Goal: Transaction & Acquisition: Book appointment/travel/reservation

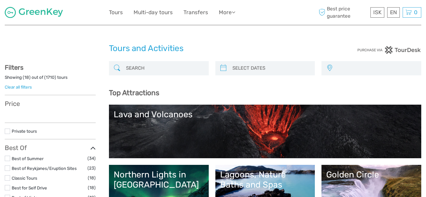
select select
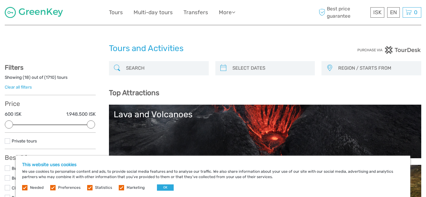
click at [121, 188] on label at bounding box center [121, 187] width 5 height 5
click at [0, 0] on input "checkbox" at bounding box center [0, 0] width 0 height 0
click at [89, 187] on label at bounding box center [89, 187] width 5 height 5
click at [0, 0] on input "checkbox" at bounding box center [0, 0] width 0 height 0
click at [54, 187] on label at bounding box center [52, 187] width 5 height 5
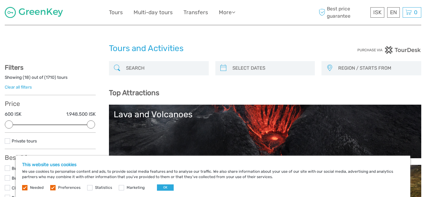
click at [0, 0] on input "checkbox" at bounding box center [0, 0] width 0 height 0
click at [161, 188] on button "OK" at bounding box center [165, 188] width 17 height 6
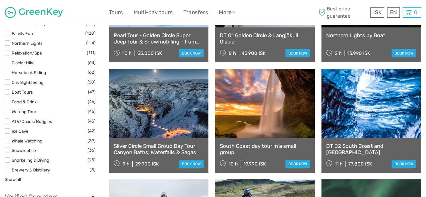
scroll to position [619, 0]
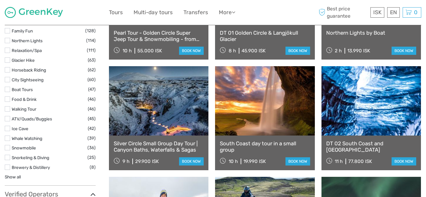
click at [272, 93] on link at bounding box center [264, 100] width 99 height 69
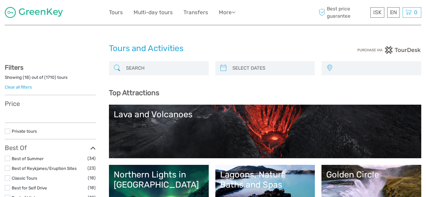
select select
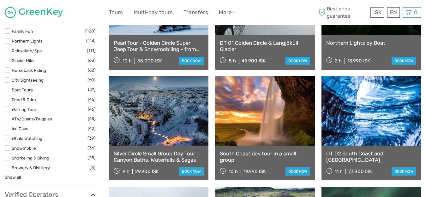
select select
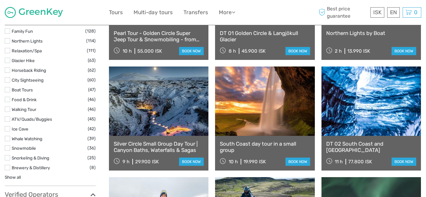
click at [83, 8] on div at bounding box center [57, 12] width 104 height 15
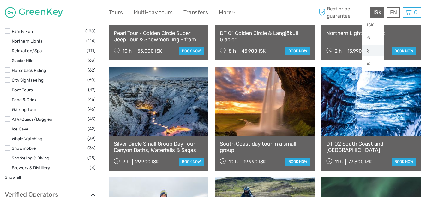
click at [369, 49] on link "$" at bounding box center [372, 50] width 21 height 11
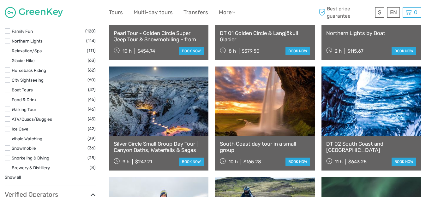
click at [273, 11] on div "$ ISK € $ £ EN English Español Deutsch Tours Multi-day tours Transfers More Foo…" at bounding box center [213, 12] width 208 height 15
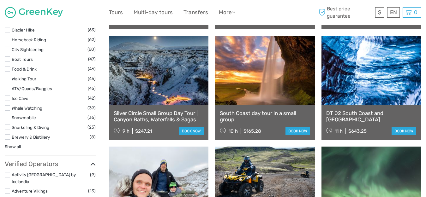
scroll to position [618, 0]
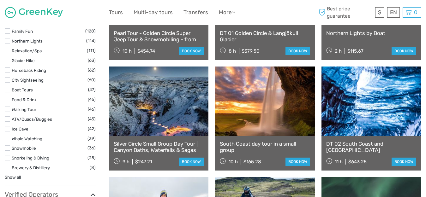
click at [260, 122] on link at bounding box center [264, 101] width 99 height 69
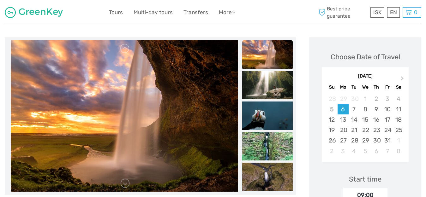
scroll to position [63, 0]
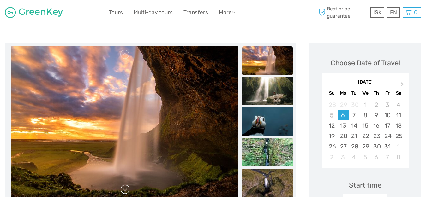
click at [124, 190] on link at bounding box center [125, 190] width 10 height 10
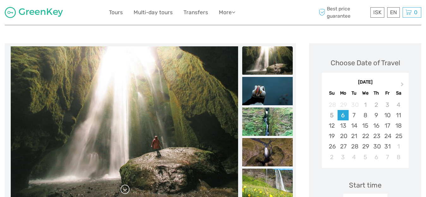
click at [124, 190] on link at bounding box center [125, 190] width 10 height 10
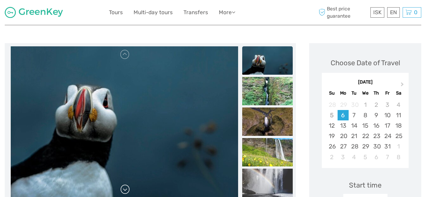
click at [124, 190] on link at bounding box center [125, 190] width 10 height 10
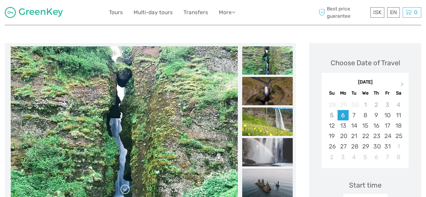
click at [124, 190] on link at bounding box center [125, 190] width 10 height 10
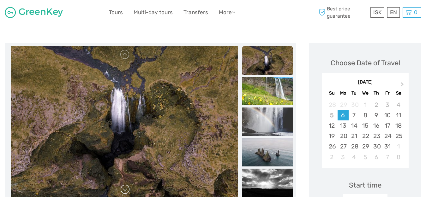
click at [124, 190] on link at bounding box center [125, 190] width 10 height 10
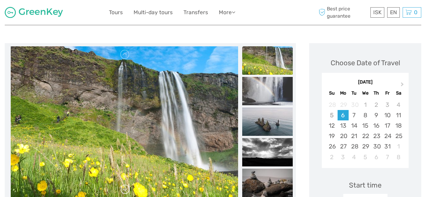
click at [123, 190] on link at bounding box center [125, 190] width 10 height 10
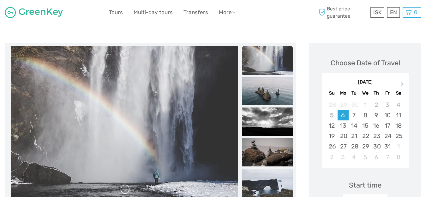
click at [123, 190] on link at bounding box center [125, 190] width 10 height 10
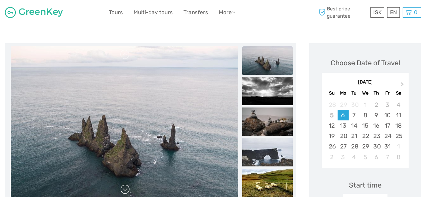
click at [122, 190] on link at bounding box center [125, 190] width 10 height 10
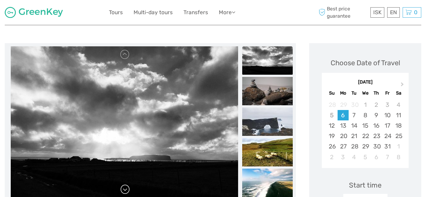
click at [122, 191] on link at bounding box center [125, 190] width 10 height 10
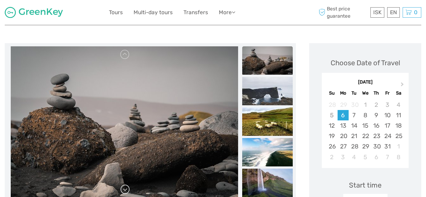
click at [122, 191] on link at bounding box center [125, 190] width 10 height 10
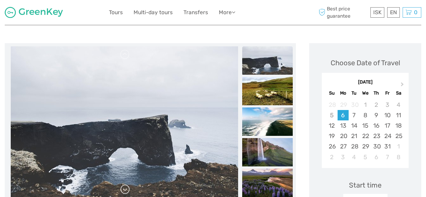
click at [122, 191] on link at bounding box center [125, 190] width 10 height 10
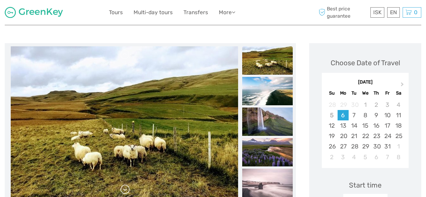
click at [121, 191] on link at bounding box center [125, 190] width 10 height 10
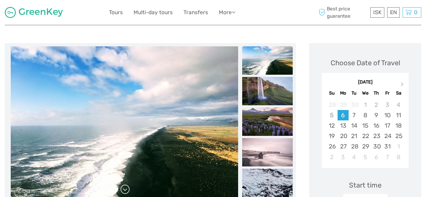
click at [120, 191] on link at bounding box center [125, 190] width 10 height 10
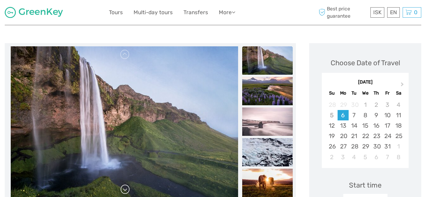
click at [120, 191] on link at bounding box center [125, 190] width 10 height 10
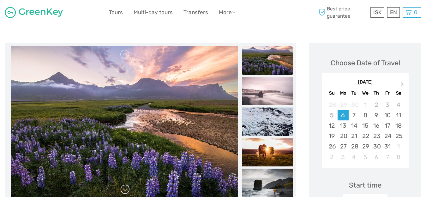
click at [120, 191] on link at bounding box center [125, 190] width 10 height 10
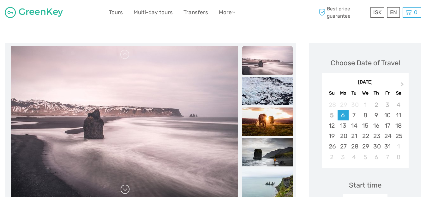
click at [120, 191] on link at bounding box center [125, 190] width 10 height 10
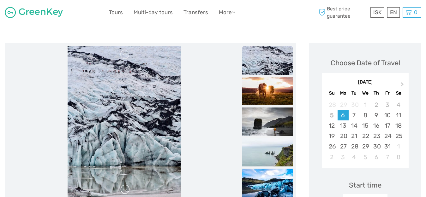
click at [120, 192] on link at bounding box center [125, 190] width 10 height 10
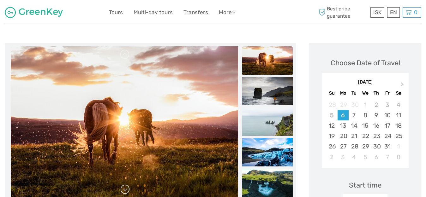
click at [120, 192] on link at bounding box center [125, 190] width 10 height 10
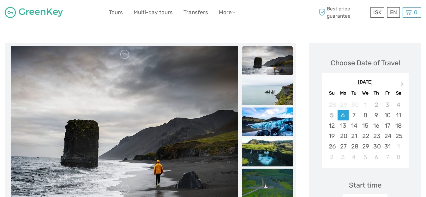
click at [119, 192] on img at bounding box center [124, 122] width 227 height 152
click at [126, 192] on link at bounding box center [125, 190] width 10 height 10
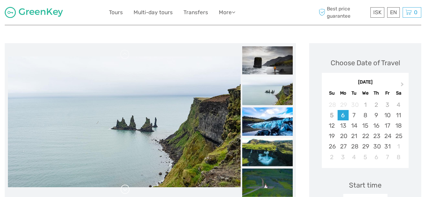
click at [125, 191] on link at bounding box center [125, 190] width 10 height 10
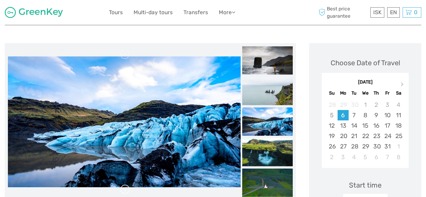
click at [125, 191] on link at bounding box center [125, 190] width 10 height 10
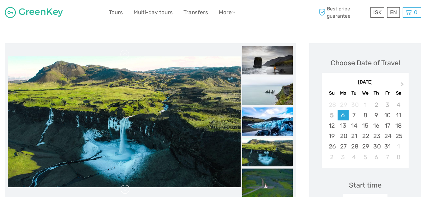
click at [125, 191] on link at bounding box center [125, 190] width 10 height 10
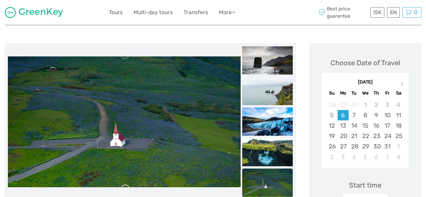
click at [124, 191] on link at bounding box center [125, 190] width 10 height 10
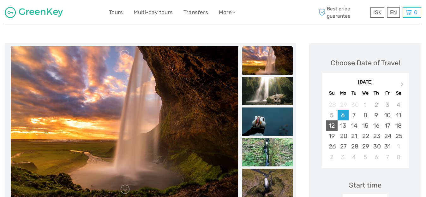
click at [336, 128] on div "12" at bounding box center [331, 126] width 11 height 10
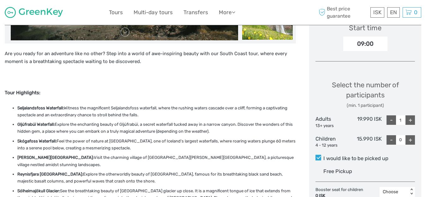
scroll to position [225, 0]
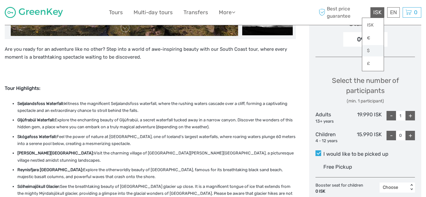
click at [368, 51] on link "$" at bounding box center [372, 50] width 21 height 11
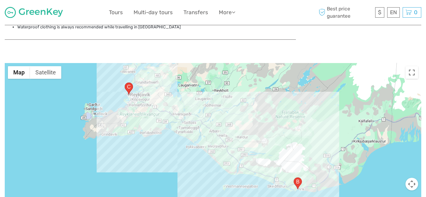
scroll to position [768, 0]
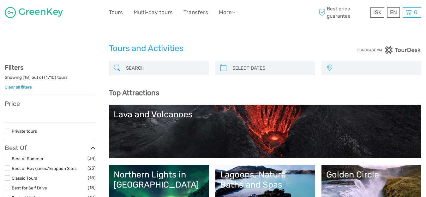
select select
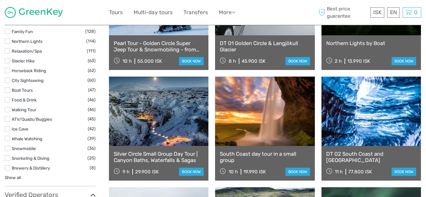
select select
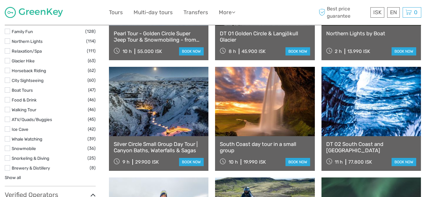
click at [168, 128] on link at bounding box center [158, 101] width 99 height 69
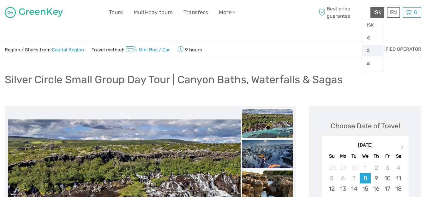
click at [367, 50] on link "$" at bounding box center [372, 50] width 21 height 11
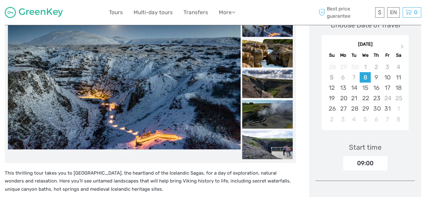
scroll to position [76, 0]
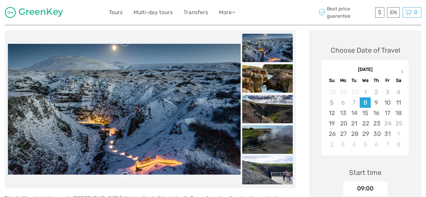
click at [126, 172] on link at bounding box center [125, 177] width 10 height 10
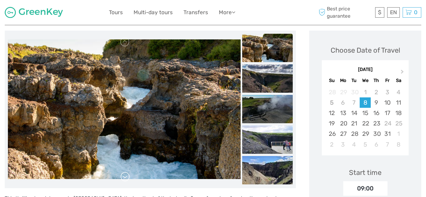
click at [125, 173] on link at bounding box center [125, 177] width 10 height 10
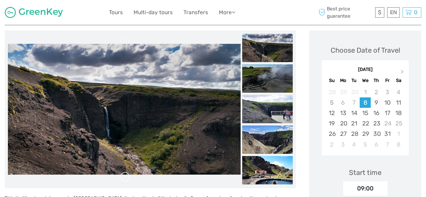
click at [124, 173] on link at bounding box center [125, 177] width 10 height 10
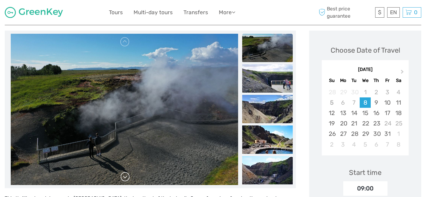
click at [124, 173] on link at bounding box center [125, 177] width 10 height 10
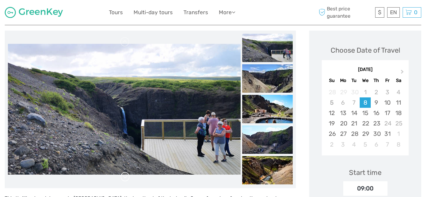
click at [124, 173] on link at bounding box center [125, 177] width 10 height 10
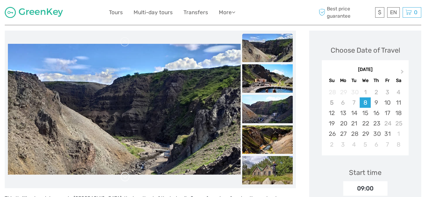
click at [124, 173] on link at bounding box center [125, 177] width 10 height 10
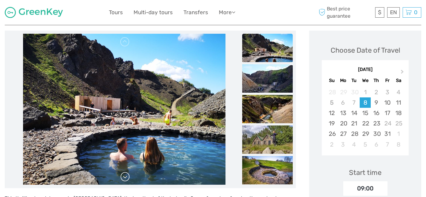
click at [124, 173] on link at bounding box center [125, 177] width 10 height 10
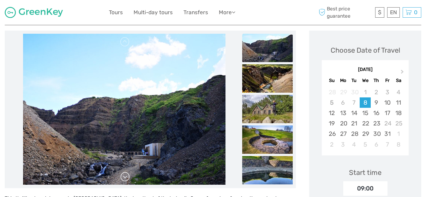
click at [124, 173] on link at bounding box center [125, 177] width 10 height 10
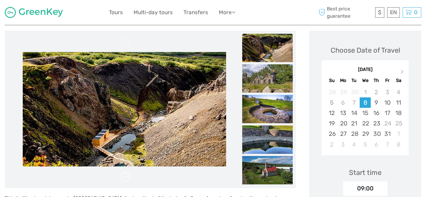
click at [124, 174] on link at bounding box center [125, 177] width 10 height 10
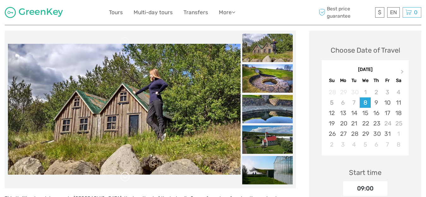
click at [124, 174] on link at bounding box center [125, 177] width 10 height 10
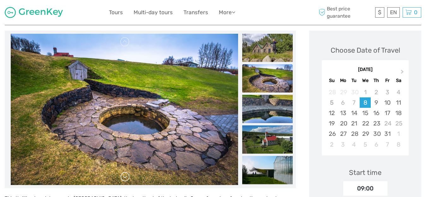
click at [124, 174] on link at bounding box center [125, 177] width 10 height 10
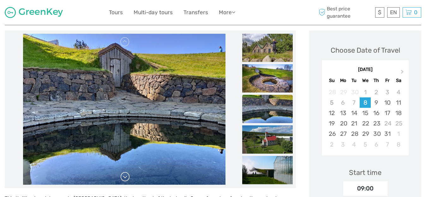
click at [124, 174] on link at bounding box center [125, 177] width 10 height 10
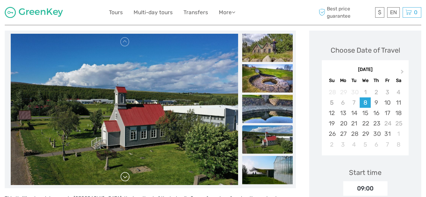
click at [124, 174] on link at bounding box center [125, 177] width 10 height 10
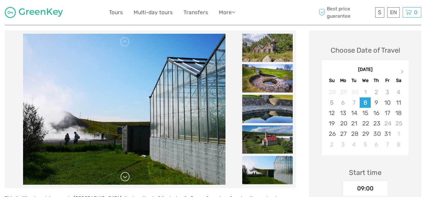
click at [123, 174] on link at bounding box center [125, 177] width 10 height 10
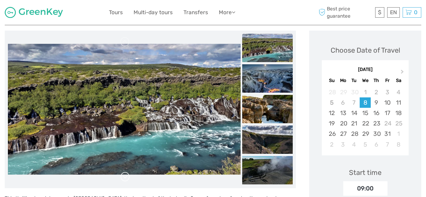
click at [123, 174] on link at bounding box center [125, 177] width 10 height 10
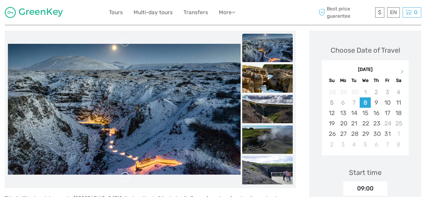
click at [123, 174] on link at bounding box center [125, 177] width 10 height 10
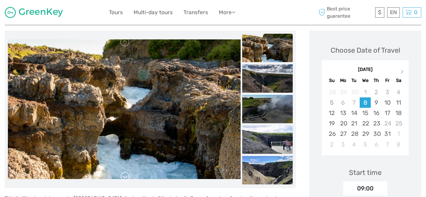
click at [123, 174] on link at bounding box center [125, 177] width 10 height 10
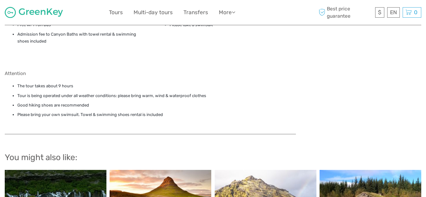
scroll to position [1059, 0]
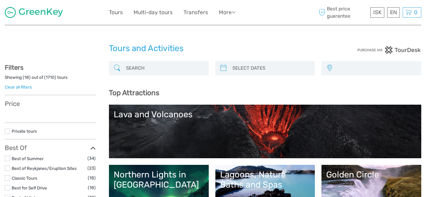
select select
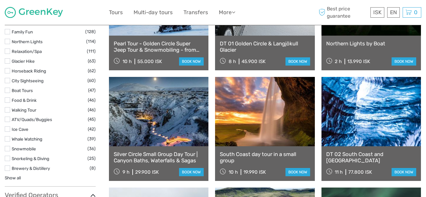
scroll to position [618, 0]
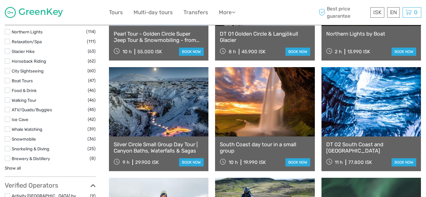
select select
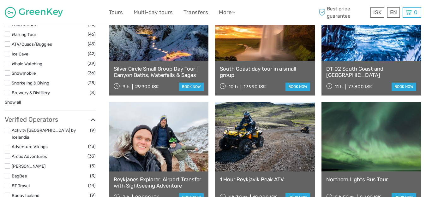
scroll to position [731, 0]
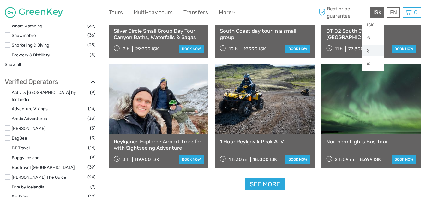
click at [369, 50] on link "$" at bounding box center [372, 50] width 21 height 11
click at [368, 50] on link "$" at bounding box center [372, 50] width 21 height 11
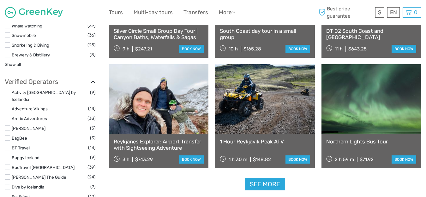
click at [266, 181] on link "See more" at bounding box center [265, 184] width 40 height 13
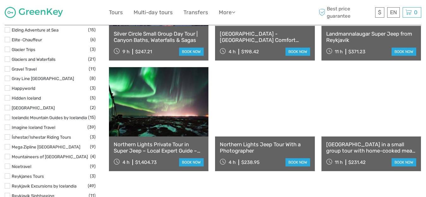
scroll to position [921, 0]
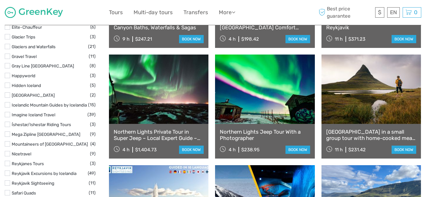
click at [376, 115] on link at bounding box center [370, 89] width 99 height 69
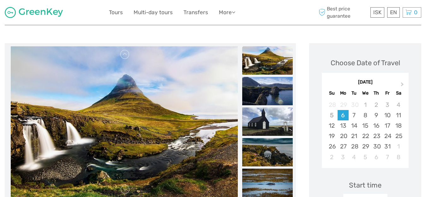
scroll to position [76, 0]
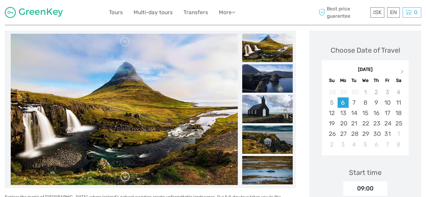
click at [125, 177] on link at bounding box center [125, 177] width 10 height 10
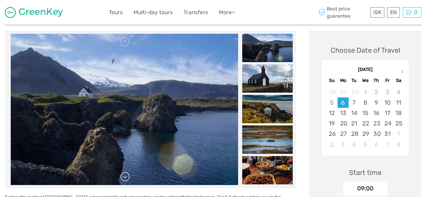
click at [125, 177] on link at bounding box center [125, 177] width 10 height 10
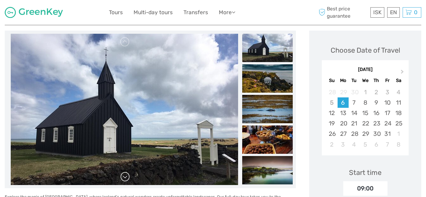
click at [125, 177] on link at bounding box center [125, 177] width 10 height 10
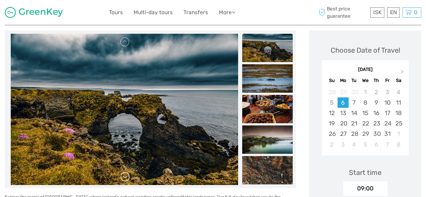
click at [125, 177] on link at bounding box center [125, 177] width 10 height 10
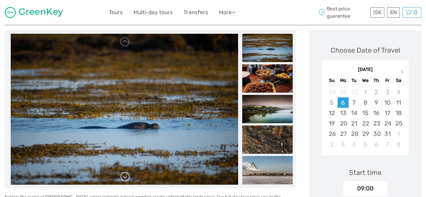
click at [125, 177] on link at bounding box center [125, 177] width 10 height 10
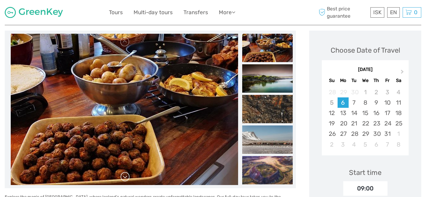
click at [125, 177] on link at bounding box center [125, 177] width 10 height 10
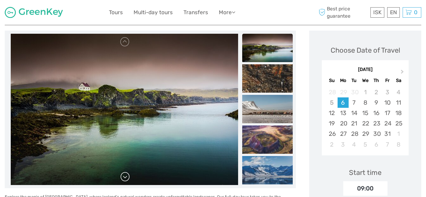
click at [125, 177] on link at bounding box center [125, 177] width 10 height 10
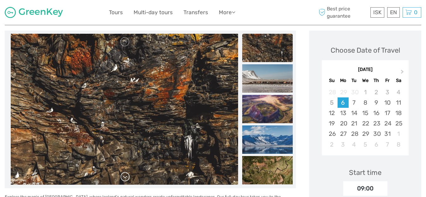
click at [125, 177] on link at bounding box center [125, 177] width 10 height 10
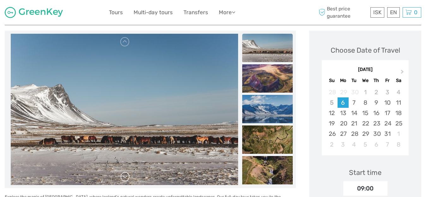
click at [125, 177] on link at bounding box center [125, 177] width 10 height 10
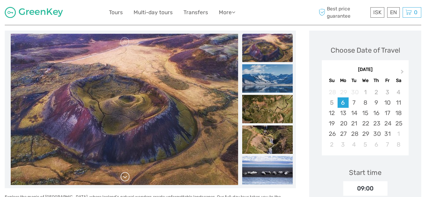
click at [125, 177] on link at bounding box center [125, 177] width 10 height 10
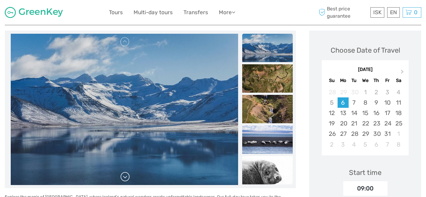
click at [125, 177] on link at bounding box center [125, 177] width 10 height 10
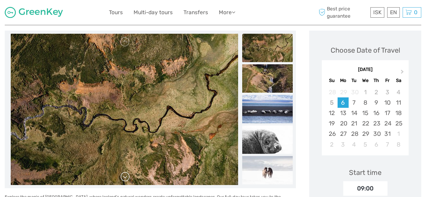
click at [125, 177] on link at bounding box center [125, 177] width 10 height 10
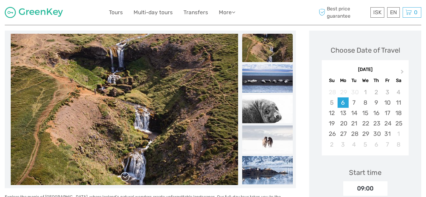
click at [125, 177] on link at bounding box center [125, 177] width 10 height 10
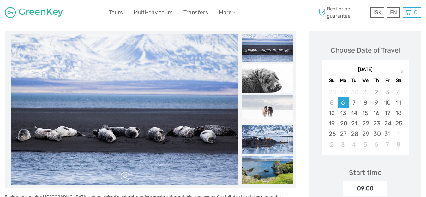
click at [125, 177] on link at bounding box center [125, 177] width 10 height 10
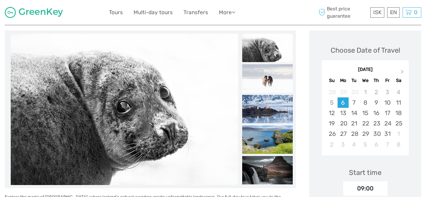
click at [125, 177] on link at bounding box center [125, 177] width 10 height 10
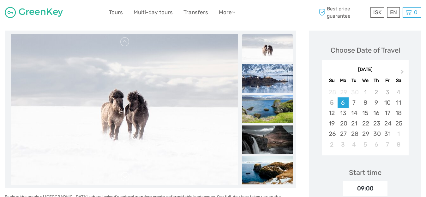
click at [125, 177] on link at bounding box center [125, 177] width 10 height 10
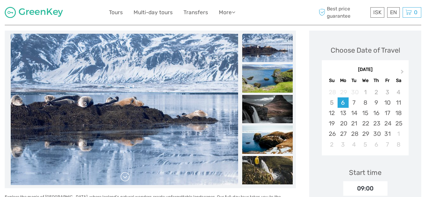
click at [125, 177] on link at bounding box center [125, 177] width 10 height 10
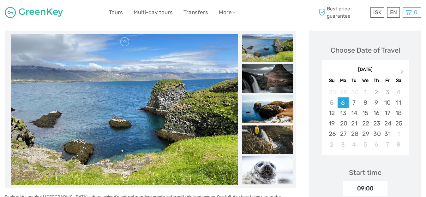
click at [124, 177] on link at bounding box center [125, 177] width 10 height 10
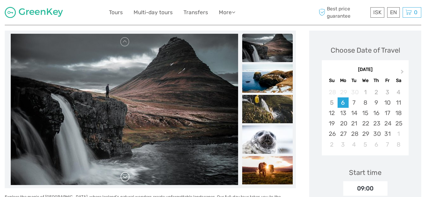
click at [124, 177] on link at bounding box center [125, 177] width 10 height 10
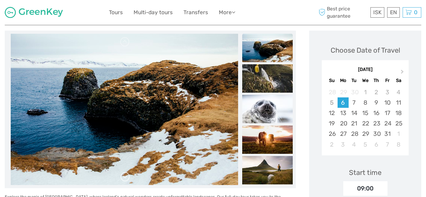
click at [124, 177] on link at bounding box center [125, 177] width 10 height 10
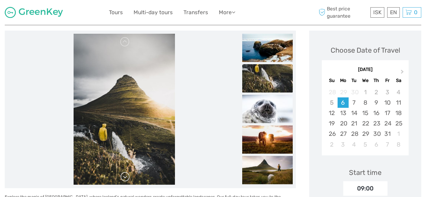
click at [124, 177] on link at bounding box center [125, 177] width 10 height 10
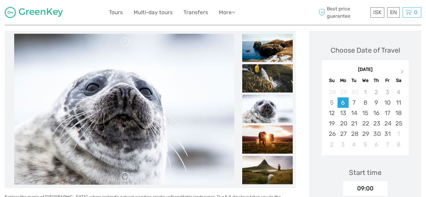
click at [124, 177] on link at bounding box center [125, 177] width 10 height 10
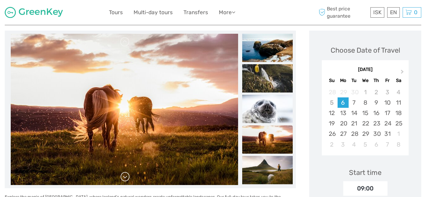
click at [124, 177] on link at bounding box center [125, 177] width 10 height 10
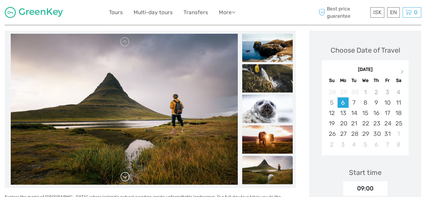
click at [124, 177] on link at bounding box center [125, 177] width 10 height 10
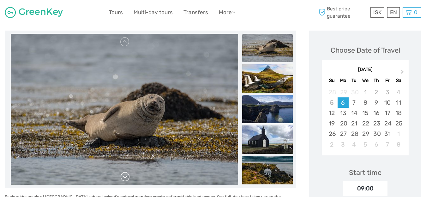
click at [124, 177] on link at bounding box center [125, 177] width 10 height 10
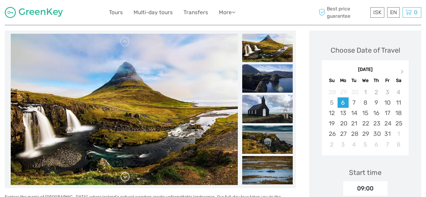
click at [124, 177] on link at bounding box center [125, 177] width 10 height 10
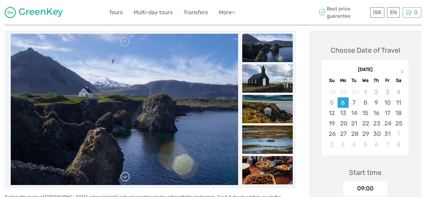
click at [124, 177] on link at bounding box center [125, 177] width 10 height 10
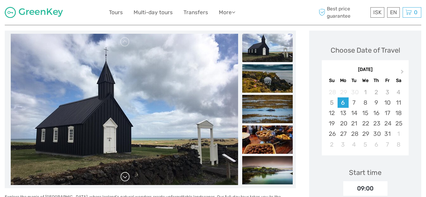
click at [124, 177] on link at bounding box center [125, 177] width 10 height 10
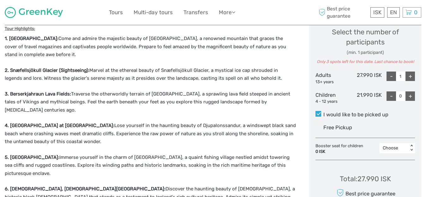
scroll to position [263, 0]
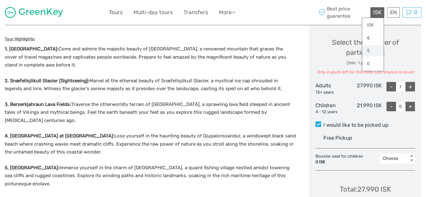
click at [368, 51] on link "$" at bounding box center [372, 50] width 21 height 11
click at [370, 37] on link "€" at bounding box center [372, 38] width 21 height 11
click at [370, 50] on link "$" at bounding box center [372, 50] width 21 height 11
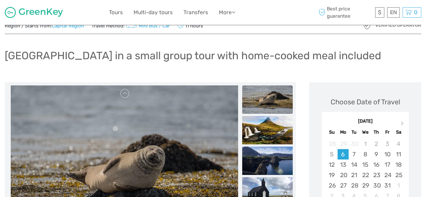
scroll to position [25, 0]
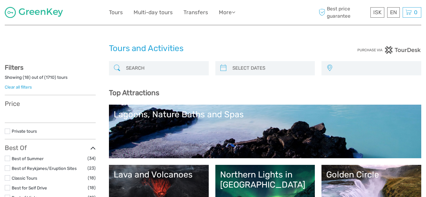
select select
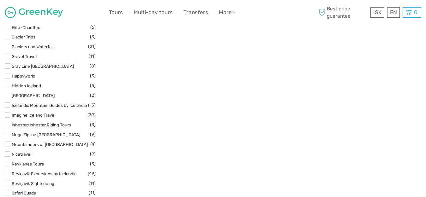
select select
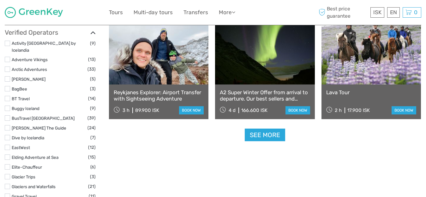
scroll to position [781, 0]
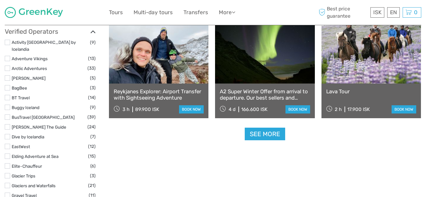
click at [260, 135] on link "See more" at bounding box center [265, 134] width 40 height 13
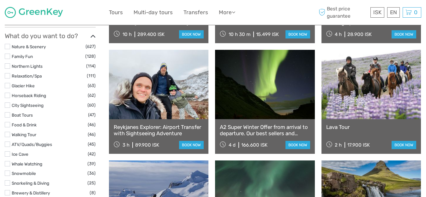
scroll to position [592, 0]
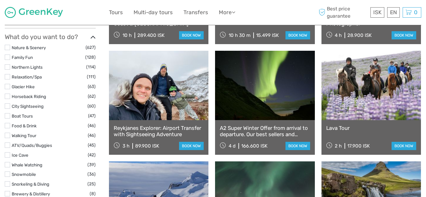
click at [367, 90] on link at bounding box center [370, 85] width 99 height 69
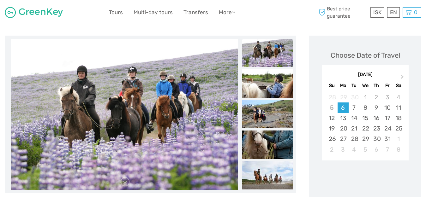
scroll to position [76, 0]
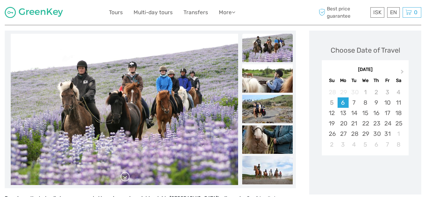
click at [125, 178] on link at bounding box center [125, 177] width 10 height 10
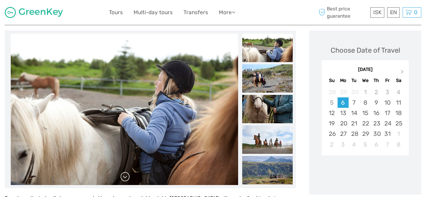
click at [125, 178] on link at bounding box center [125, 177] width 10 height 10
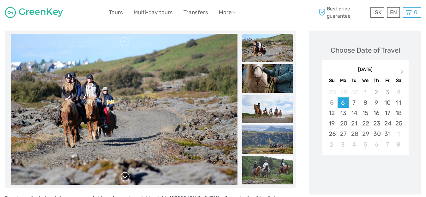
click at [125, 178] on link at bounding box center [125, 177] width 10 height 10
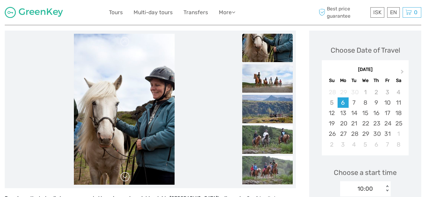
click at [125, 178] on link at bounding box center [125, 177] width 10 height 10
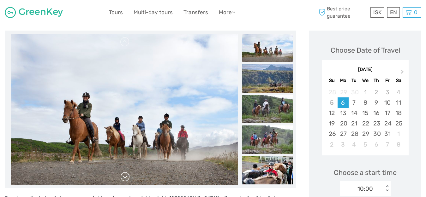
click at [125, 178] on link at bounding box center [125, 177] width 10 height 10
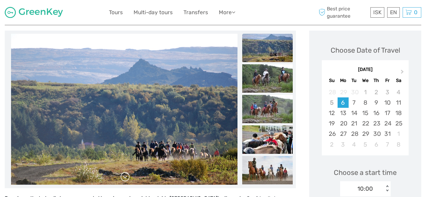
click at [124, 178] on link at bounding box center [125, 177] width 10 height 10
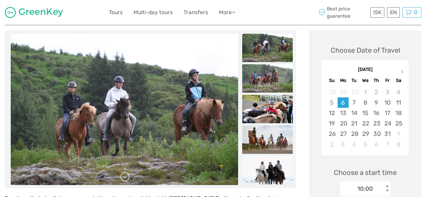
click at [124, 178] on link at bounding box center [125, 177] width 10 height 10
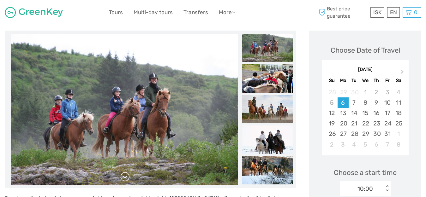
click at [124, 177] on link at bounding box center [125, 177] width 10 height 10
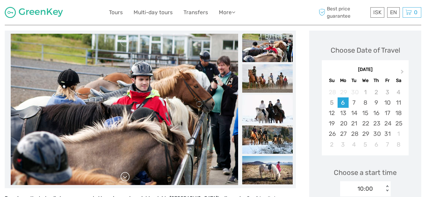
click at [124, 177] on link at bounding box center [125, 177] width 10 height 10
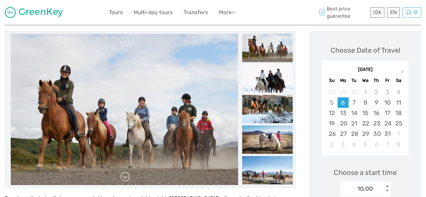
click at [124, 177] on link at bounding box center [125, 177] width 10 height 10
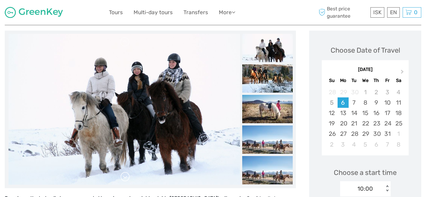
click at [124, 177] on link at bounding box center [125, 177] width 10 height 10
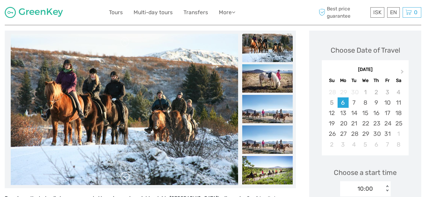
click at [124, 177] on link at bounding box center [125, 177] width 10 height 10
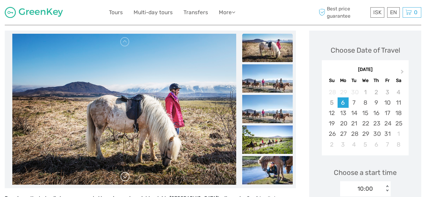
click at [124, 177] on link at bounding box center [125, 177] width 10 height 10
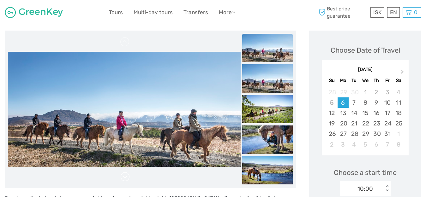
click at [124, 177] on link at bounding box center [125, 177] width 10 height 10
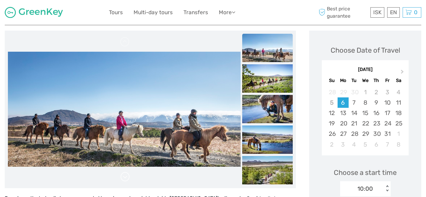
click at [124, 177] on link at bounding box center [125, 177] width 10 height 10
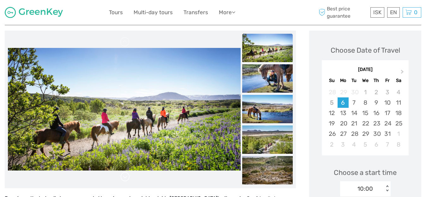
click at [124, 177] on link at bounding box center [125, 177] width 10 height 10
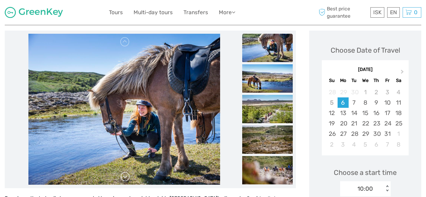
click at [124, 177] on link at bounding box center [125, 177] width 10 height 10
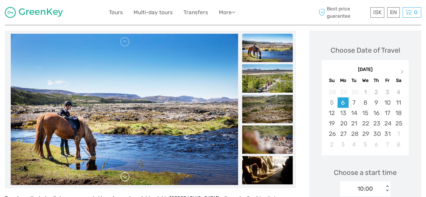
click at [124, 177] on link at bounding box center [125, 177] width 10 height 10
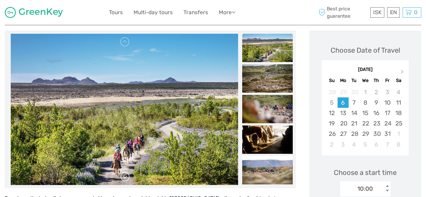
click at [124, 177] on link at bounding box center [125, 177] width 10 height 10
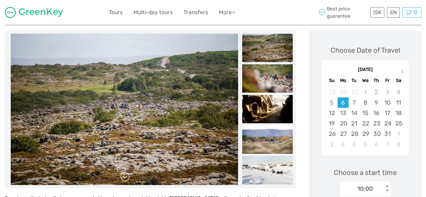
click at [124, 177] on link at bounding box center [125, 177] width 10 height 10
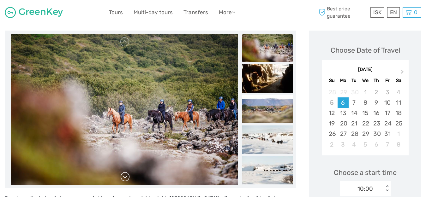
click at [124, 178] on link at bounding box center [125, 177] width 10 height 10
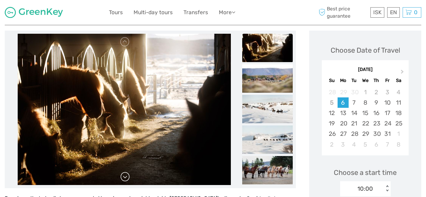
click at [123, 178] on link at bounding box center [125, 177] width 10 height 10
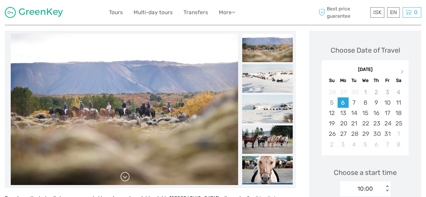
click at [123, 178] on link at bounding box center [125, 177] width 10 height 10
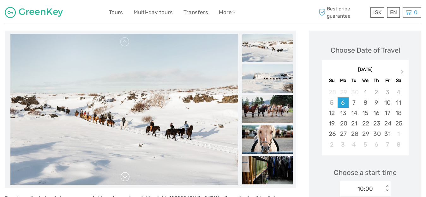
click at [123, 178] on link at bounding box center [125, 177] width 10 height 10
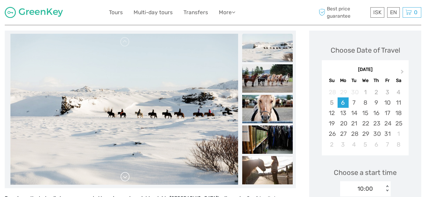
click at [123, 178] on link at bounding box center [125, 177] width 10 height 10
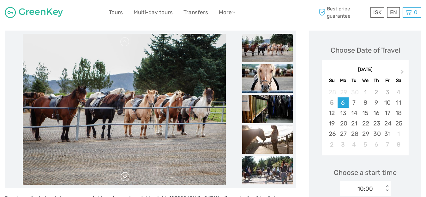
click at [123, 178] on link at bounding box center [125, 177] width 10 height 10
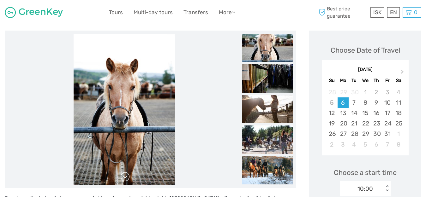
click at [123, 178] on link at bounding box center [125, 177] width 10 height 10
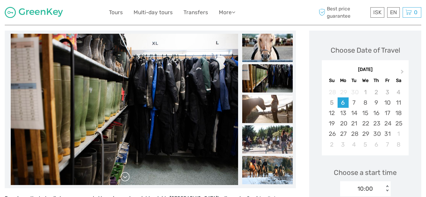
click at [123, 178] on link at bounding box center [125, 177] width 10 height 10
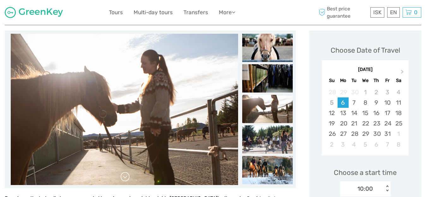
click at [123, 179] on link at bounding box center [125, 177] width 10 height 10
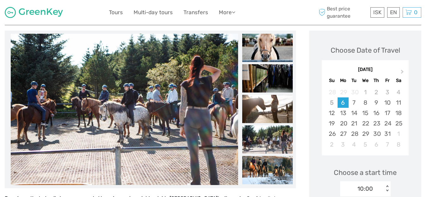
click at [123, 179] on link at bounding box center [125, 177] width 10 height 10
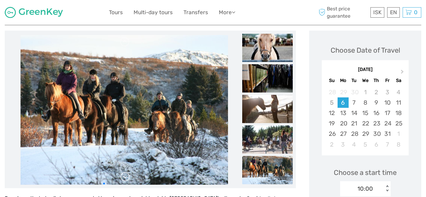
click at [123, 179] on link at bounding box center [125, 177] width 10 height 10
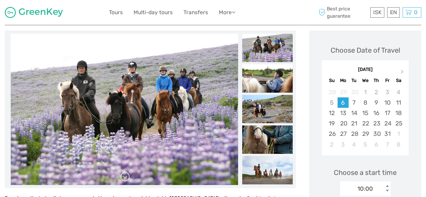
click at [123, 179] on link at bounding box center [125, 177] width 10 height 10
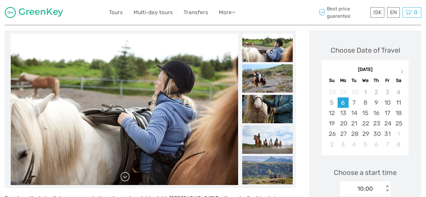
click at [123, 179] on link at bounding box center [125, 177] width 10 height 10
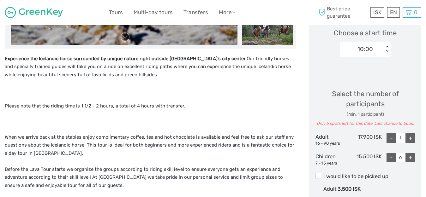
scroll to position [218, 0]
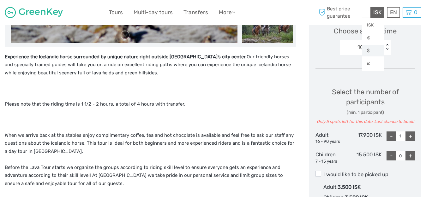
click at [370, 50] on link "$" at bounding box center [372, 50] width 21 height 11
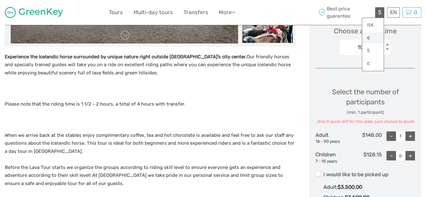
click at [369, 38] on link "€" at bounding box center [372, 38] width 21 height 11
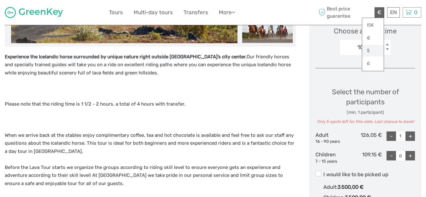
click at [369, 52] on link "$" at bounding box center [372, 50] width 21 height 11
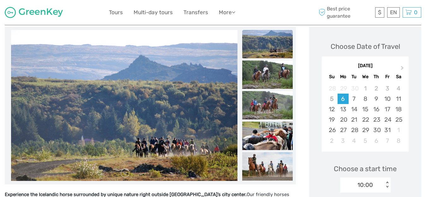
scroll to position [70, 0]
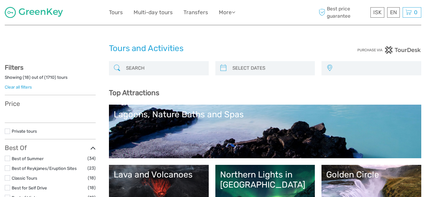
select select
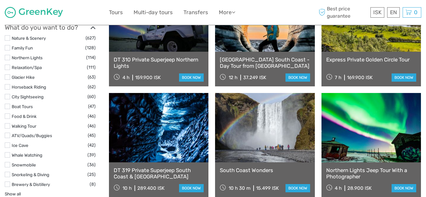
select select
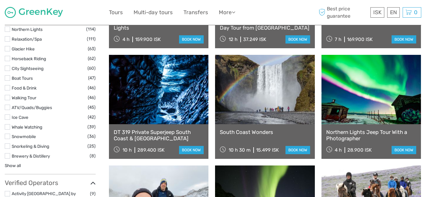
scroll to position [631, 0]
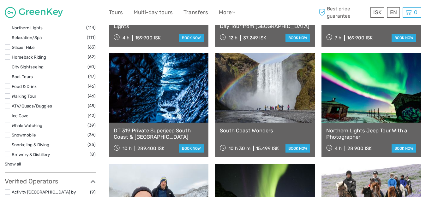
click at [256, 132] on link "South Coast Wonders" at bounding box center [265, 131] width 90 height 6
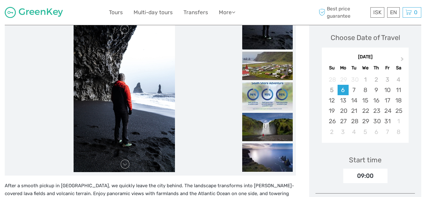
scroll to position [76, 0]
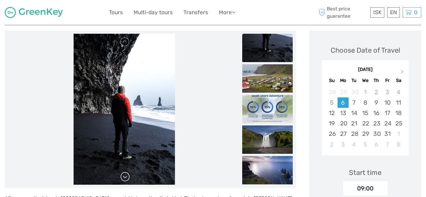
click at [127, 176] on link at bounding box center [125, 177] width 10 height 10
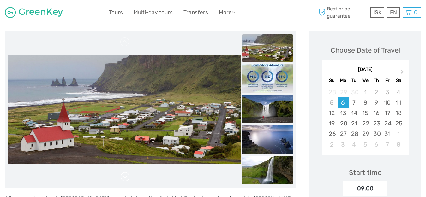
click at [127, 176] on link at bounding box center [125, 177] width 10 height 10
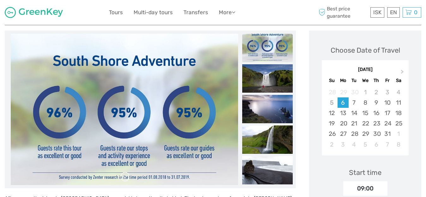
click at [127, 176] on link at bounding box center [125, 177] width 10 height 10
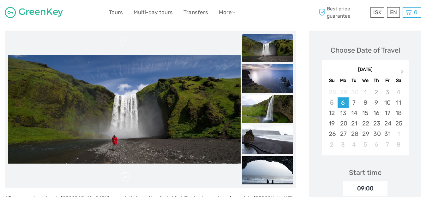
click at [127, 176] on link at bounding box center [125, 177] width 10 height 10
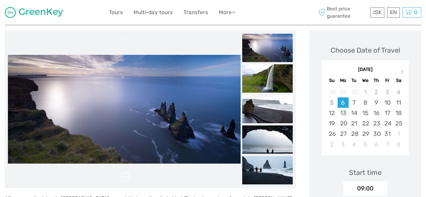
click at [127, 176] on link at bounding box center [125, 177] width 10 height 10
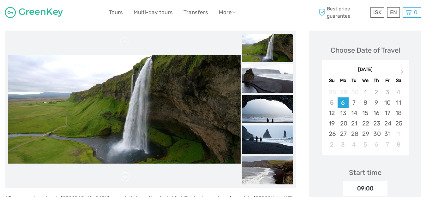
click at [127, 176] on link at bounding box center [125, 177] width 10 height 10
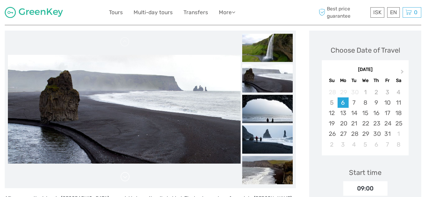
click at [127, 176] on link at bounding box center [125, 177] width 10 height 10
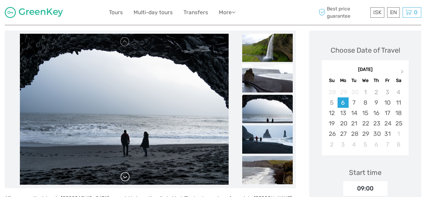
click at [127, 176] on link at bounding box center [125, 177] width 10 height 10
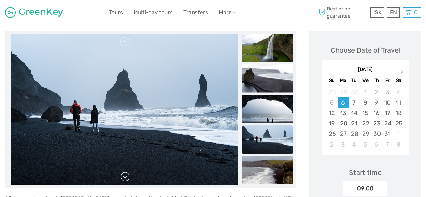
click at [127, 176] on link at bounding box center [125, 177] width 10 height 10
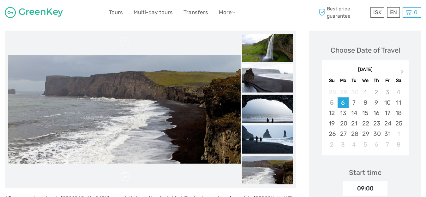
click at [126, 177] on link at bounding box center [125, 177] width 10 height 10
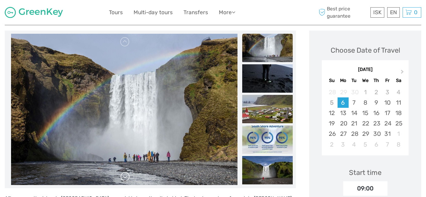
click at [126, 177] on link at bounding box center [125, 177] width 10 height 10
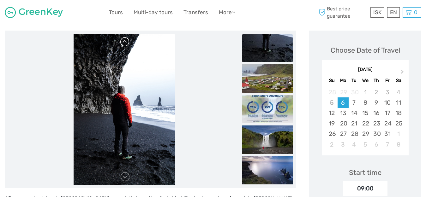
click at [125, 45] on link at bounding box center [125, 42] width 10 height 10
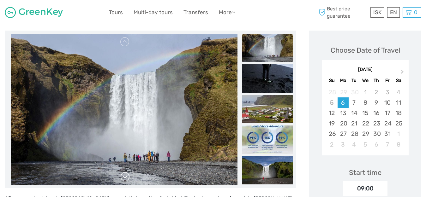
click at [128, 181] on link at bounding box center [125, 177] width 10 height 10
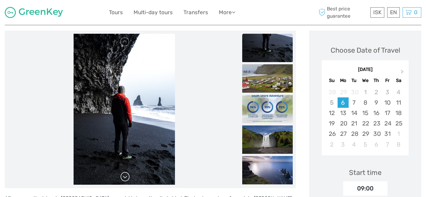
click at [127, 181] on link at bounding box center [125, 177] width 10 height 10
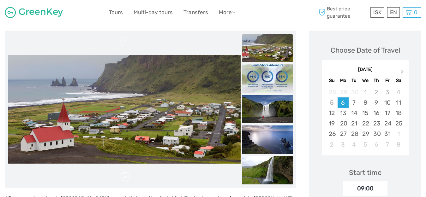
click at [127, 181] on link at bounding box center [125, 177] width 10 height 10
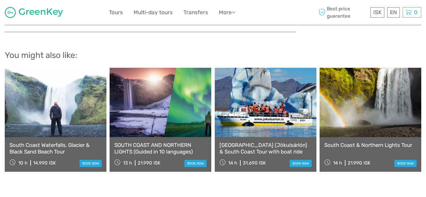
scroll to position [728, 0]
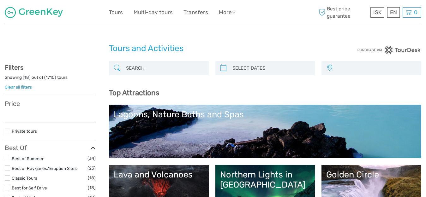
select select
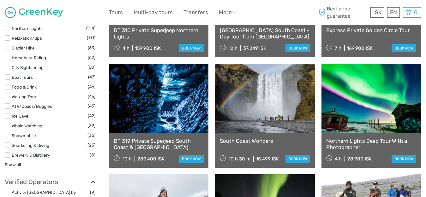
scroll to position [631, 0]
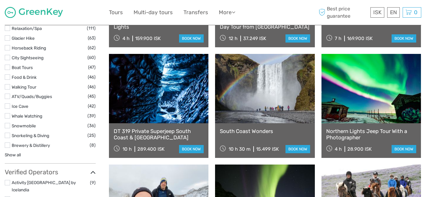
select select
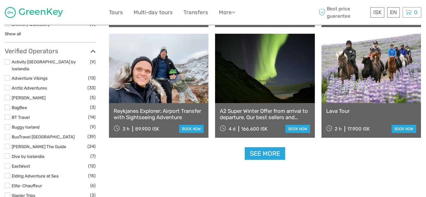
scroll to position [770, 0]
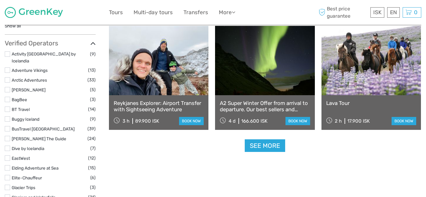
click at [266, 148] on link "See more" at bounding box center [265, 146] width 40 height 13
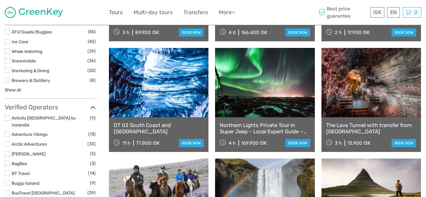
scroll to position [707, 0]
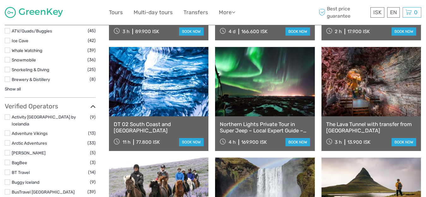
click at [422, 62] on body "ISK ISK € $ £ EN English Español Deutsch Tours Multi-day tours Transfers More F…" at bounding box center [213, 102] width 426 height 1618
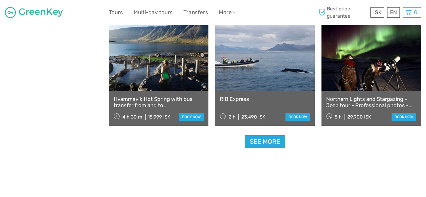
scroll to position [1288, 0]
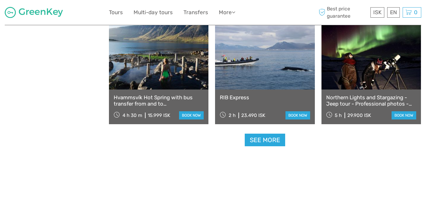
click at [273, 142] on link "See more" at bounding box center [265, 140] width 40 height 13
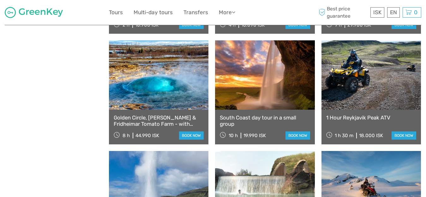
scroll to position [1490, 0]
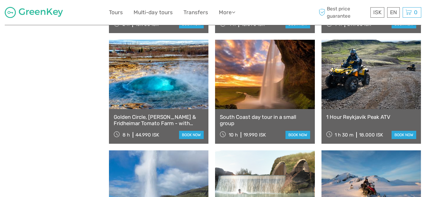
drag, startPoint x: 138, startPoint y: 111, endPoint x: 123, endPoint y: 71, distance: 42.3
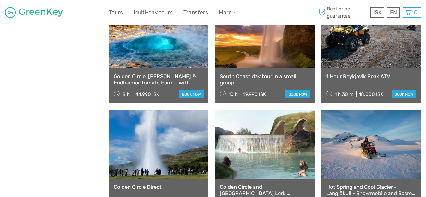
scroll to position [1603, 0]
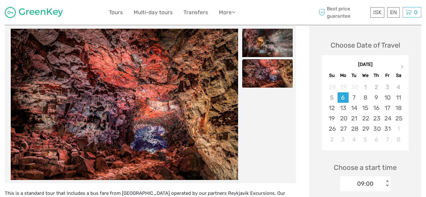
scroll to position [79, 0]
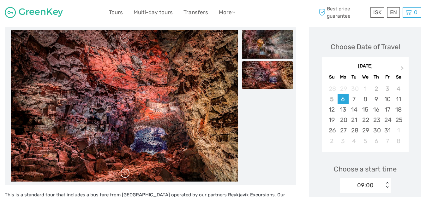
click at [126, 175] on link at bounding box center [125, 174] width 10 height 10
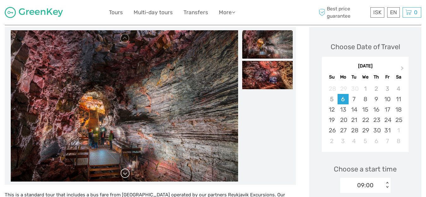
click at [126, 175] on link at bounding box center [125, 174] width 10 height 10
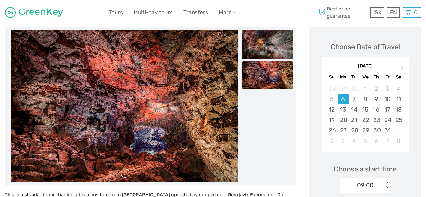
click at [126, 175] on link at bounding box center [125, 174] width 10 height 10
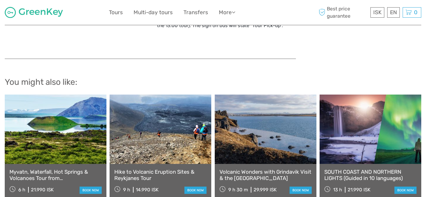
scroll to position [612, 0]
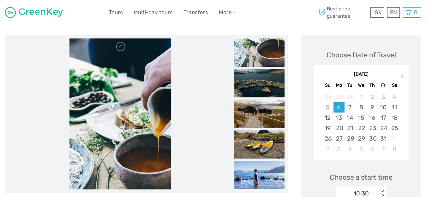
scroll to position [80, 0]
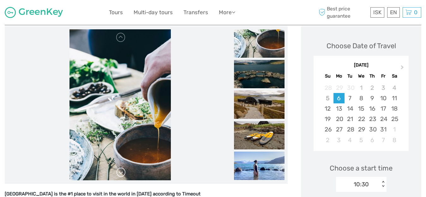
click at [125, 173] on link at bounding box center [121, 173] width 10 height 10
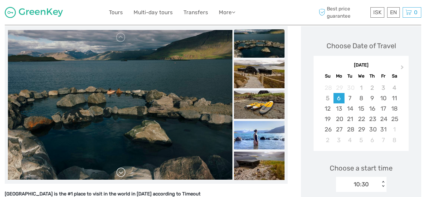
click at [125, 173] on link at bounding box center [121, 173] width 10 height 10
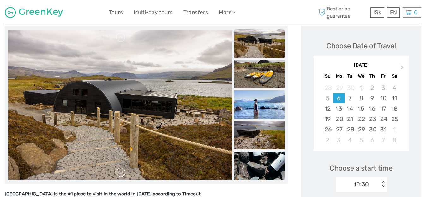
click at [125, 173] on link at bounding box center [121, 173] width 10 height 10
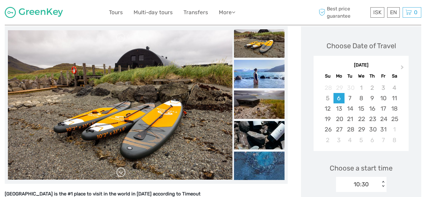
click at [124, 173] on link at bounding box center [121, 173] width 10 height 10
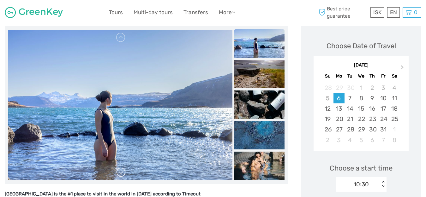
click at [124, 173] on link at bounding box center [121, 173] width 10 height 10
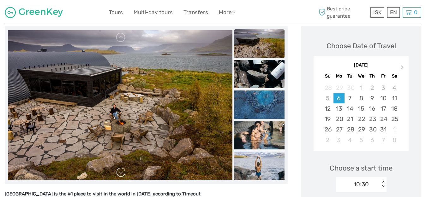
click at [124, 173] on link at bounding box center [121, 173] width 10 height 10
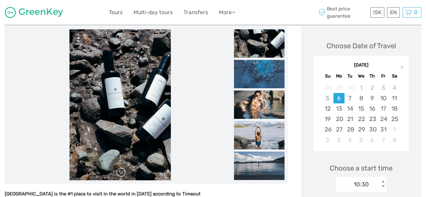
click at [123, 173] on link at bounding box center [121, 173] width 10 height 10
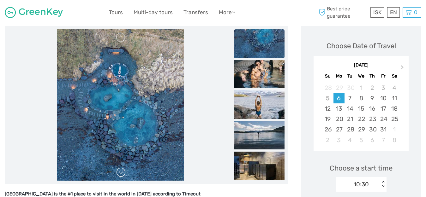
click at [123, 173] on link at bounding box center [121, 173] width 10 height 10
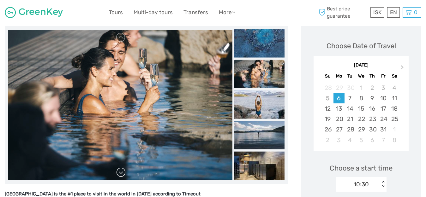
click at [123, 173] on link at bounding box center [121, 173] width 10 height 10
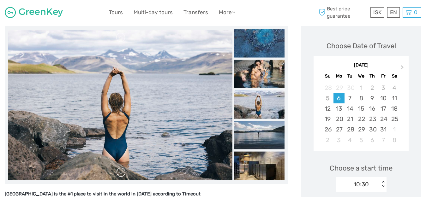
click at [122, 173] on link at bounding box center [121, 173] width 10 height 10
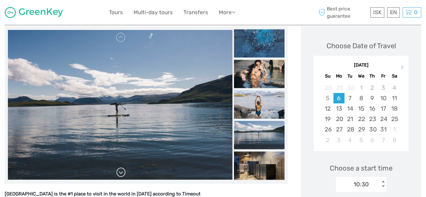
click at [122, 173] on link at bounding box center [121, 173] width 10 height 10
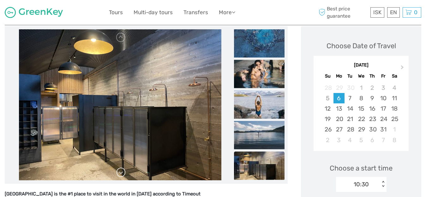
click at [122, 173] on link at bounding box center [121, 173] width 10 height 10
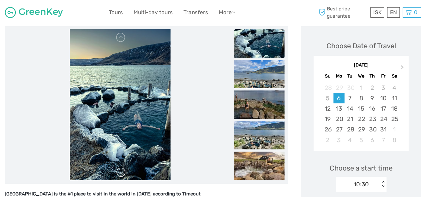
click at [122, 173] on link at bounding box center [121, 173] width 10 height 10
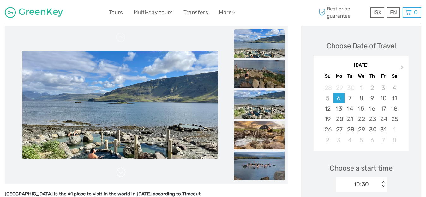
click at [122, 173] on link at bounding box center [121, 173] width 10 height 10
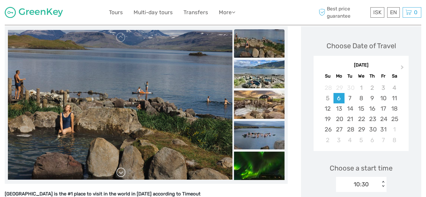
click at [122, 173] on link at bounding box center [121, 173] width 10 height 10
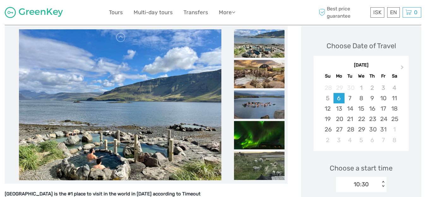
click at [122, 173] on link at bounding box center [121, 173] width 10 height 10
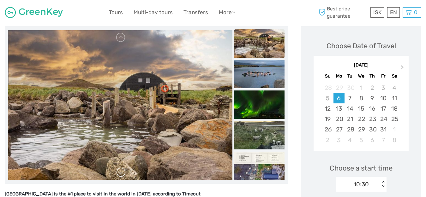
click at [122, 173] on link at bounding box center [121, 173] width 10 height 10
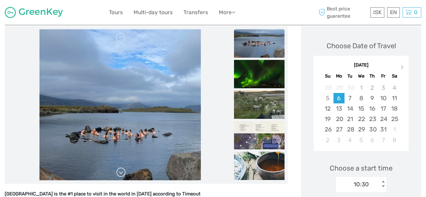
click at [121, 173] on link at bounding box center [121, 173] width 10 height 10
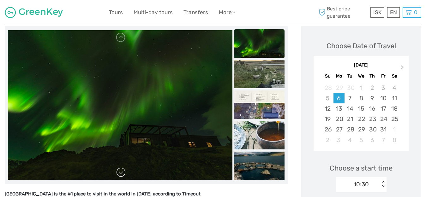
click at [121, 173] on link at bounding box center [121, 173] width 10 height 10
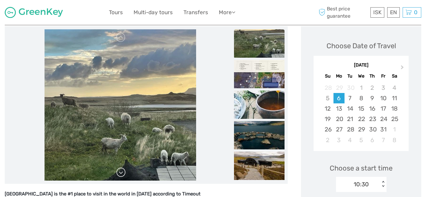
click at [121, 173] on link at bounding box center [121, 173] width 10 height 10
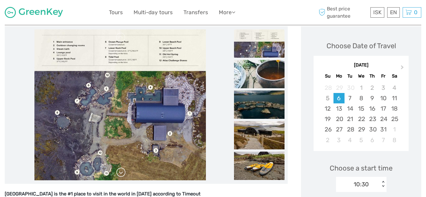
click at [121, 173] on link at bounding box center [121, 173] width 10 height 10
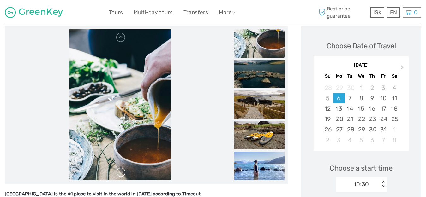
click at [121, 173] on link at bounding box center [121, 173] width 10 height 10
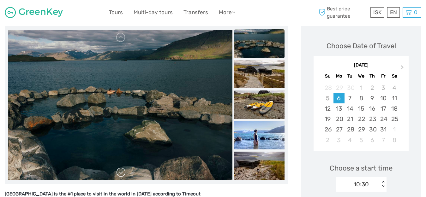
click at [121, 173] on link at bounding box center [121, 173] width 10 height 10
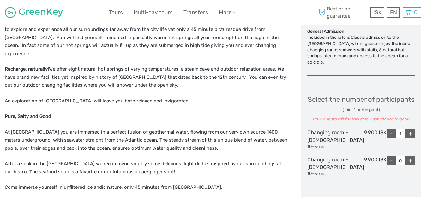
scroll to position [286, 0]
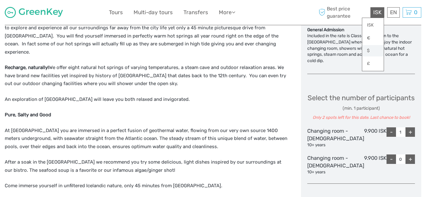
click at [370, 49] on link "$" at bounding box center [372, 50] width 21 height 11
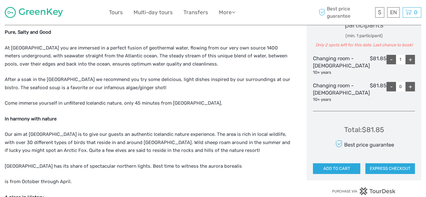
scroll to position [336, 0]
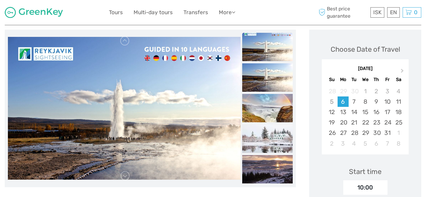
scroll to position [76, 0]
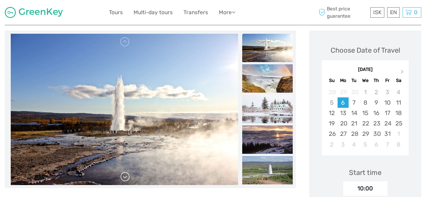
click at [125, 181] on link at bounding box center [125, 177] width 10 height 10
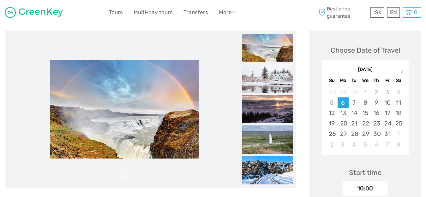
click at [125, 181] on link at bounding box center [125, 177] width 10 height 10
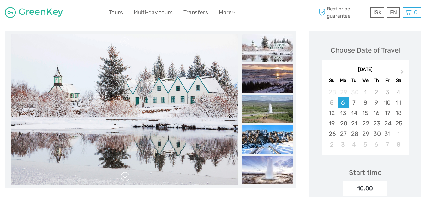
click at [125, 181] on link at bounding box center [125, 177] width 10 height 10
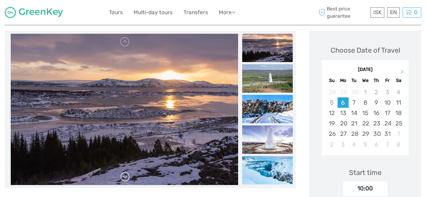
click at [125, 181] on link at bounding box center [125, 177] width 10 height 10
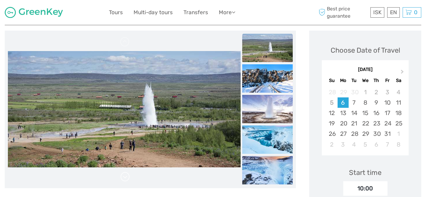
click at [125, 181] on link at bounding box center [125, 177] width 10 height 10
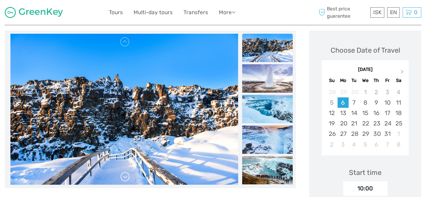
click at [125, 181] on link at bounding box center [125, 177] width 10 height 10
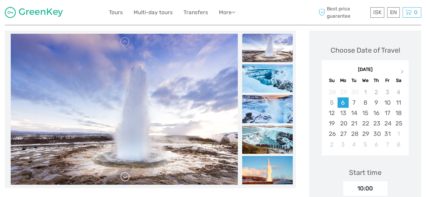
click at [125, 181] on link at bounding box center [125, 177] width 10 height 10
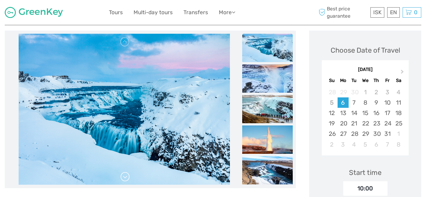
click at [125, 181] on link at bounding box center [125, 177] width 10 height 10
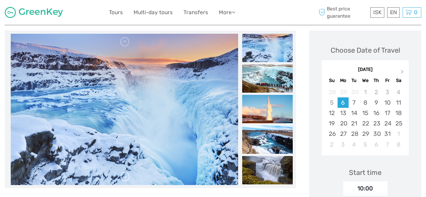
click at [125, 181] on link at bounding box center [125, 177] width 10 height 10
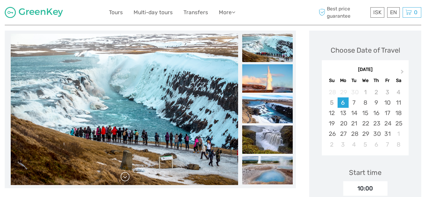
click at [125, 181] on link at bounding box center [125, 177] width 10 height 10
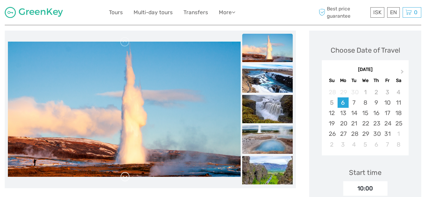
click at [125, 181] on link at bounding box center [125, 177] width 10 height 10
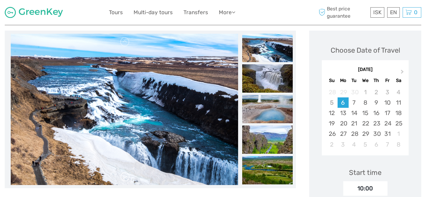
click at [125, 181] on link at bounding box center [125, 177] width 10 height 10
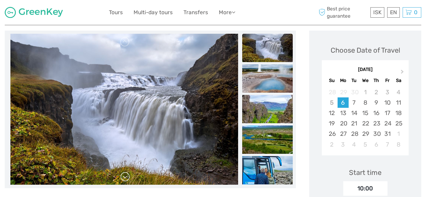
click at [125, 181] on link at bounding box center [125, 177] width 10 height 10
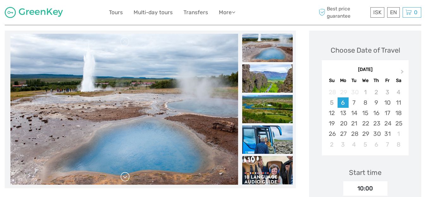
click at [125, 181] on link at bounding box center [125, 177] width 10 height 10
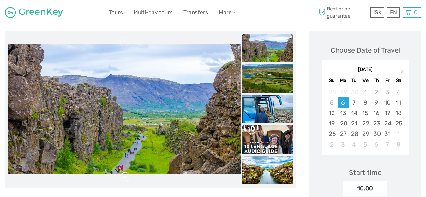
click at [125, 180] on link at bounding box center [125, 177] width 10 height 10
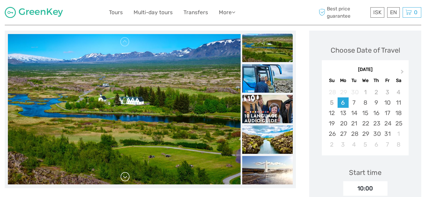
click at [124, 180] on link at bounding box center [125, 177] width 10 height 10
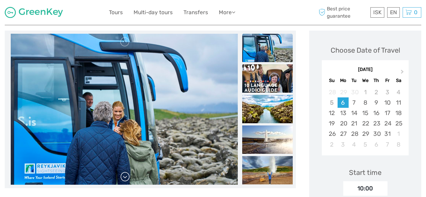
click at [124, 180] on link at bounding box center [125, 177] width 10 height 10
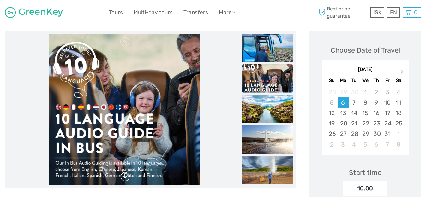
click at [124, 180] on link at bounding box center [125, 177] width 10 height 10
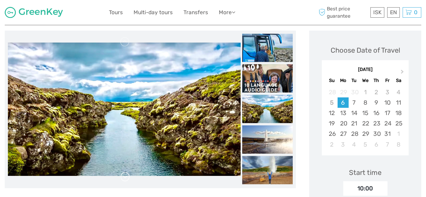
click at [124, 180] on link at bounding box center [125, 177] width 10 height 10
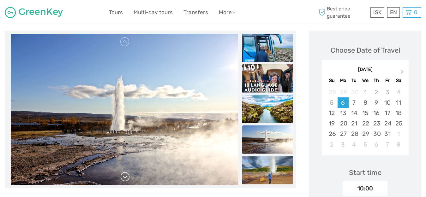
click at [124, 180] on link at bounding box center [125, 177] width 10 height 10
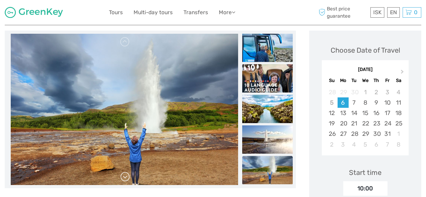
click at [124, 180] on link at bounding box center [125, 177] width 10 height 10
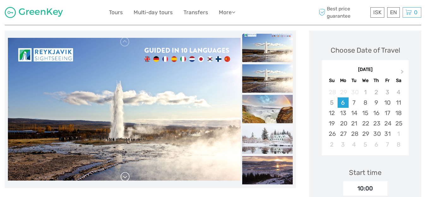
click at [124, 180] on link at bounding box center [125, 177] width 10 height 10
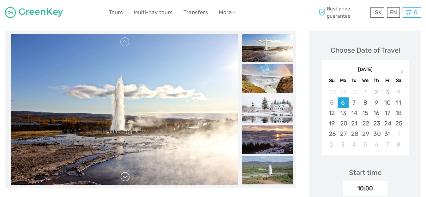
click at [124, 180] on link at bounding box center [125, 177] width 10 height 10
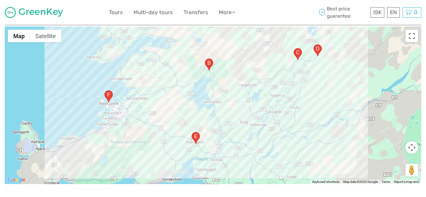
scroll to position [721, 0]
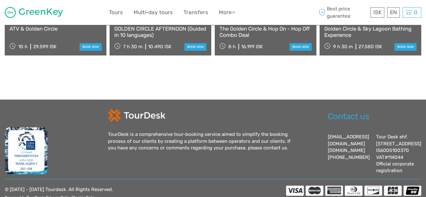
scroll to position [793, 0]
